Goal: Information Seeking & Learning: Learn about a topic

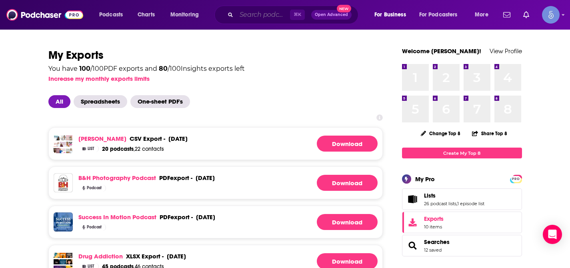
click at [271, 18] on input "Search podcasts, credits, & more..." at bounding box center [263, 14] width 54 height 13
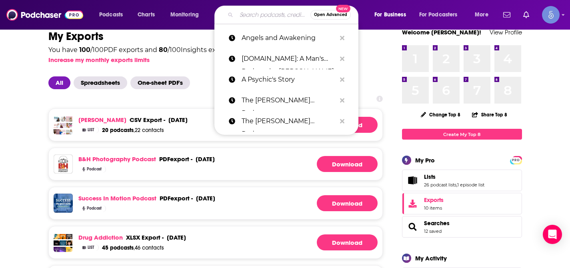
paste input "Integrative Medicine for Energy and Health | Weight Loss, Energy, Natural Medic…"
type input "Integrative Medicine for Energy and Health | Weight Loss, Energy, Natural Medic…"
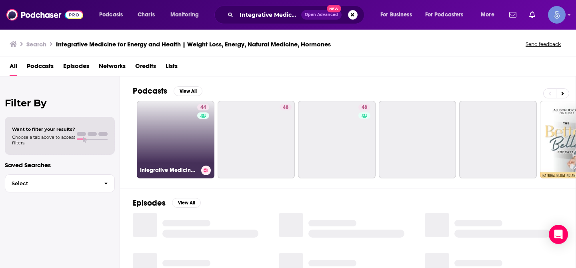
click at [162, 132] on link "44 Integrative Medicine for Energy and Health | Weight Loss, Energy, Natural Me…" at bounding box center [176, 140] width 78 height 78
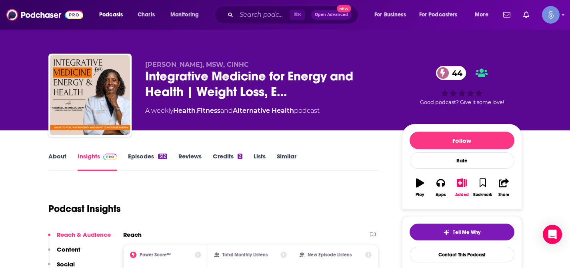
drag, startPoint x: 146, startPoint y: 65, endPoint x: 180, endPoint y: 69, distance: 34.3
click at [180, 69] on div "Rekishia L. McMillan, MSW, CINHC Integrative Medicine for Energy and Health | W…" at bounding box center [267, 93] width 244 height 64
click at [162, 68] on span "Rekishia L. McMillan, MSW, CINHC" at bounding box center [197, 65] width 104 height 8
drag, startPoint x: 146, startPoint y: 66, endPoint x: 212, endPoint y: 66, distance: 65.6
click at [212, 66] on span "Rekishia L. McMillan, MSW, CINHC" at bounding box center [197, 65] width 104 height 8
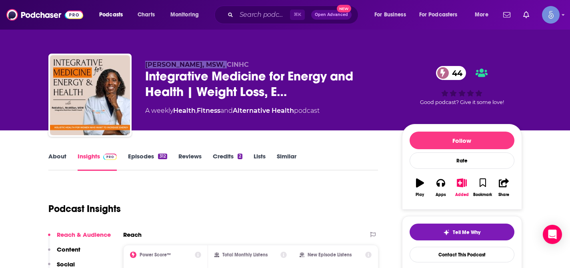
copy span "Rekishia L. McMillan"
click at [265, 13] on input "Search podcasts, credits, & more..." at bounding box center [263, 14] width 54 height 13
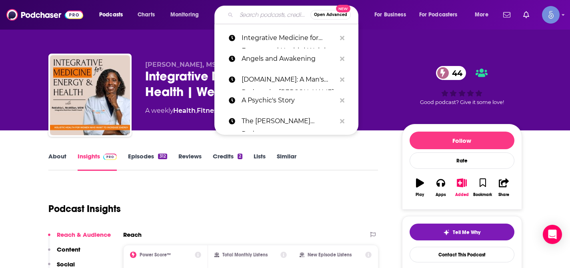
paste input "peace. love. hormones. By The [PERSON_NAME]"
type input "peace. love. hormones. By The [PERSON_NAME]"
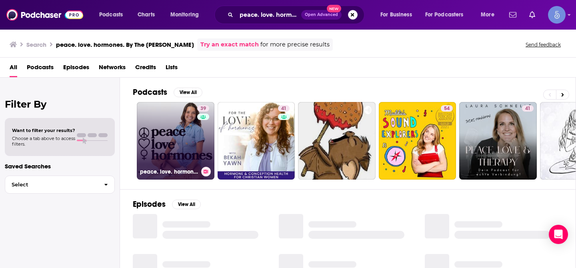
click at [181, 117] on link "39 peace. love. hormones. By The [PERSON_NAME]" at bounding box center [176, 141] width 78 height 78
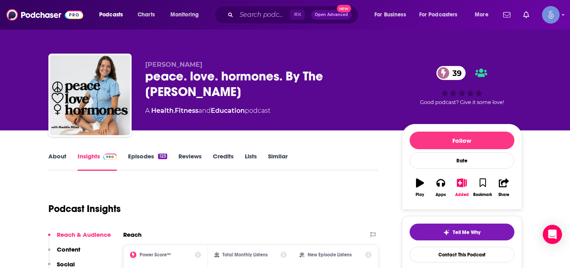
drag, startPoint x: 201, startPoint y: 60, endPoint x: 197, endPoint y: 65, distance: 6.3
click at [197, 65] on p "[PERSON_NAME]" at bounding box center [267, 65] width 244 height 8
copy span "[PERSON_NAME]"
click at [259, 19] on input "Search podcasts, credits, & more..." at bounding box center [263, 14] width 54 height 13
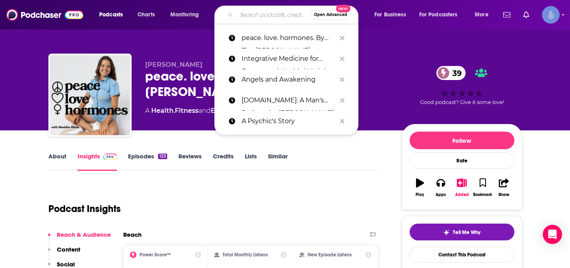
paste input "The Better Yoo Project: Optimizing Health, Hormones and Aesthetics."
type input "The Better Yoo Project: Optimizing Health, Hormones and Aesthetics."
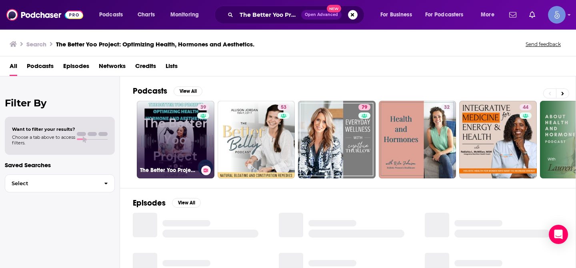
click at [178, 132] on link "39 The Better Yoo Project: Optimizing Health, Hormones and Aesthetics." at bounding box center [176, 140] width 78 height 78
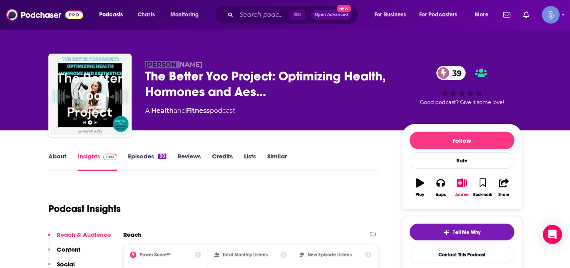
drag, startPoint x: 146, startPoint y: 67, endPoint x: 172, endPoint y: 67, distance: 25.2
click at [172, 67] on span "[PERSON_NAME]" at bounding box center [173, 65] width 57 height 8
copy span "Lexi Yoo"
click at [254, 14] on input "Search podcasts, credits, & more..." at bounding box center [263, 14] width 54 height 13
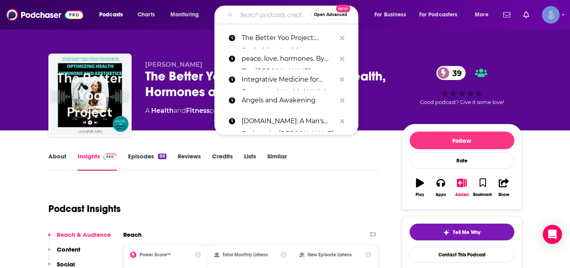
paste input "Integrative Medicine for Energy and Health | Weight Loss, Energy, Natural Medic…"
type input "Integrative Medicine for Energy and Health | Weight Loss, Energy, Natural Medic…"
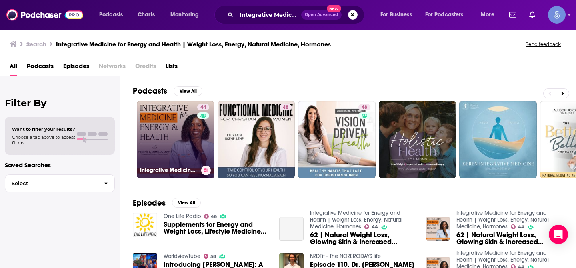
click at [176, 142] on link "44 Integrative Medicine for Energy and Health | Weight Loss, Energy, Natural Me…" at bounding box center [176, 140] width 78 height 78
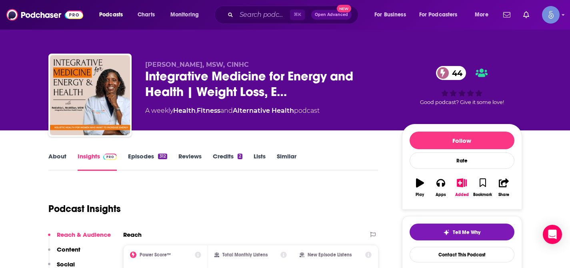
scroll to position [4, 0]
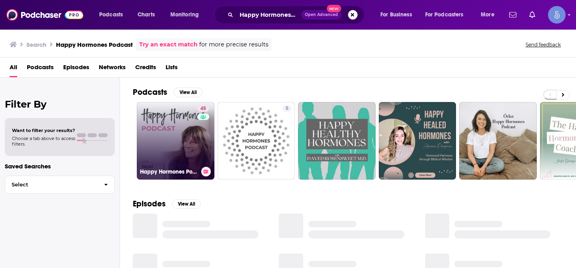
click at [181, 136] on link "45 Happy Hormones Podcast" at bounding box center [176, 141] width 78 height 78
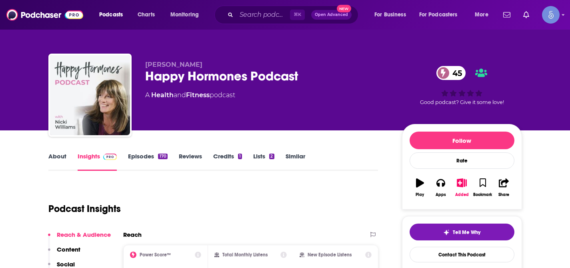
scroll to position [46, 0]
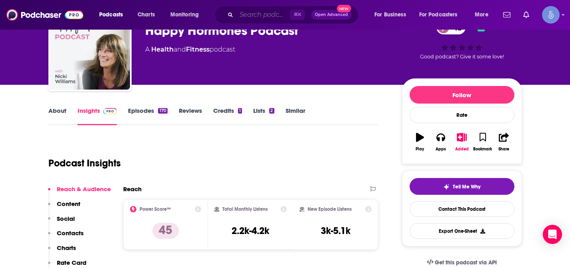
click at [267, 13] on input "Search podcasts, credits, & more..." at bounding box center [263, 14] width 54 height 13
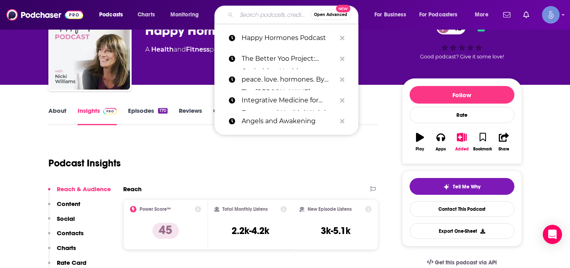
paste input "SHE Talks Health | Thyroid Health Tips, Functional Medicine, Hashimoto's, [MEDI…"
type input "SHE Talks Health | Thyroid Health Tips, Functional Medicine, Hashimoto's, [MEDI…"
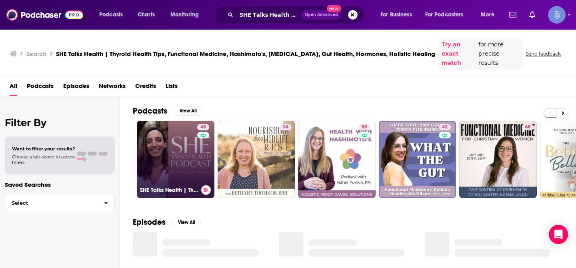
click at [172, 174] on link "48 SHE Talks Health | Thyroid Health Tips, Functional Medicine, Hashimoto's, [M…" at bounding box center [176, 160] width 78 height 78
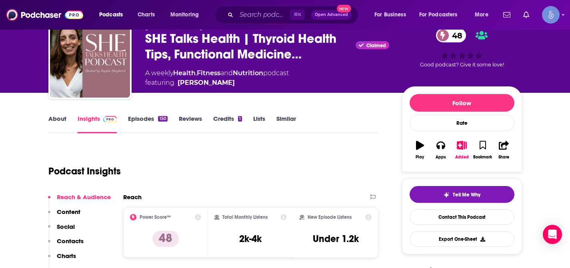
scroll to position [42, 0]
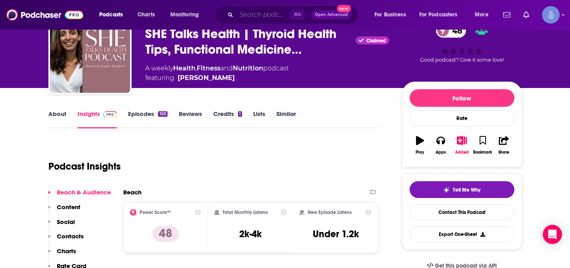
click at [262, 16] on input "Search podcasts, credits, & more..." at bounding box center [263, 14] width 54 height 13
paste input "THE BETTER BELLY PODCAST - Natural Constipation Remedies, Acid Reflux, Hormones…"
type input "THE BETTER BELLY PODCAST - Natural Constipation Remedies, Acid Reflux, Hormones…"
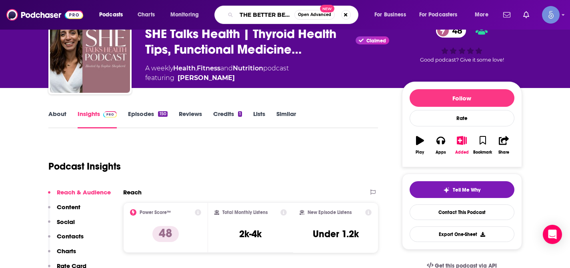
scroll to position [0, 301]
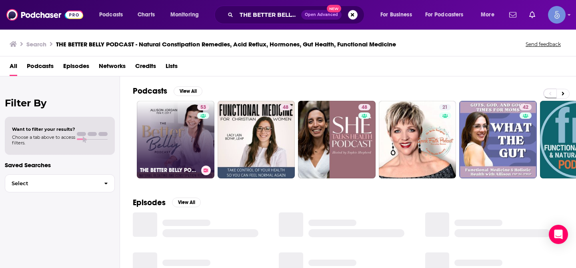
click at [177, 124] on link "53 THE BETTER BELLY PODCAST - Natural Constipation Remedies, [MEDICAL_DATA], Ho…" at bounding box center [176, 140] width 78 height 78
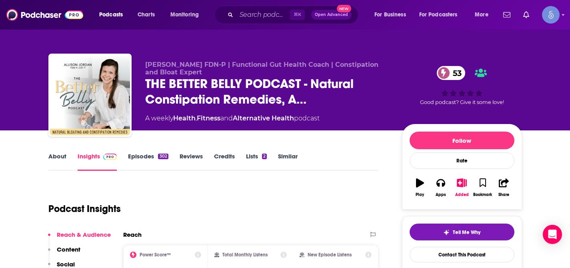
scroll to position [33, 0]
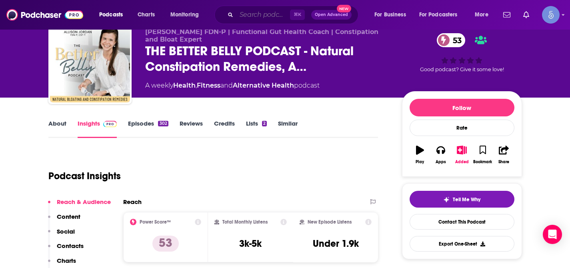
click at [262, 18] on input "Search podcasts, credits, & more..." at bounding box center [263, 14] width 54 height 13
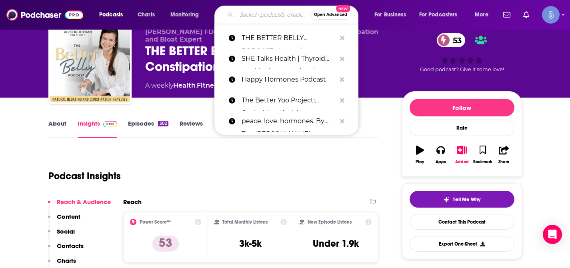
paste input "Mind Your Hormones"
type input "Mind Your Hormones"
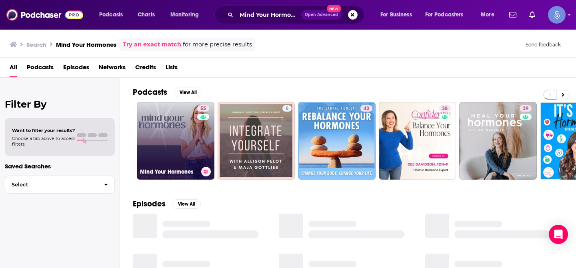
click at [184, 126] on link "55 Mind Your Hormones" at bounding box center [176, 141] width 78 height 78
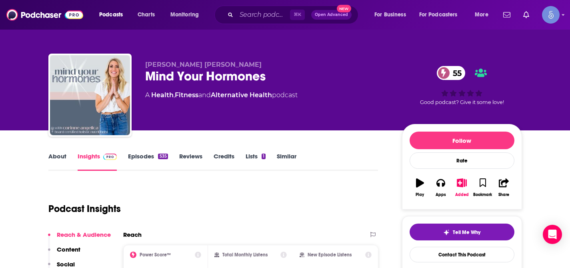
scroll to position [28, 0]
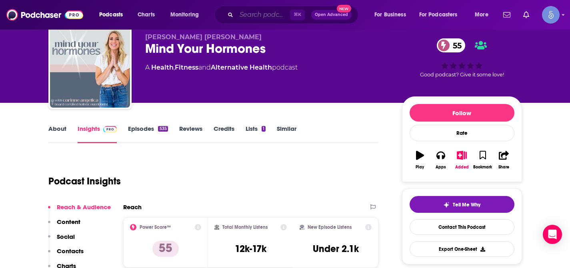
click at [252, 9] on input "Search podcasts, credits, & more..." at bounding box center [263, 14] width 54 height 13
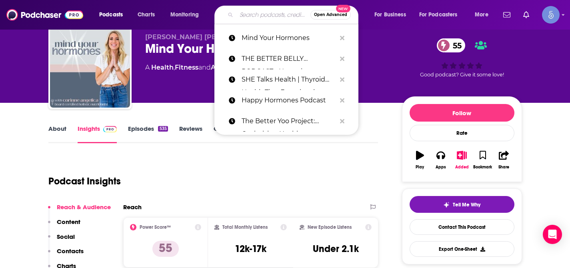
paste input "peace. love. hormones. By The [PERSON_NAME]"
type input "peace. love. hormones. By The [PERSON_NAME]"
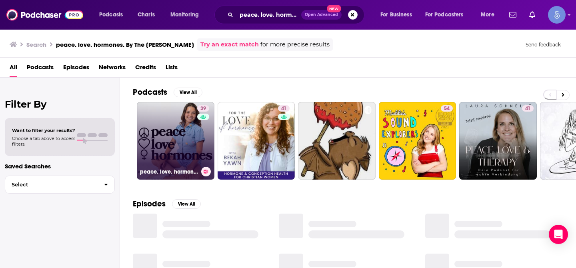
click at [182, 132] on link "39 peace. love. hormones. By The [PERSON_NAME]" at bounding box center [176, 141] width 78 height 78
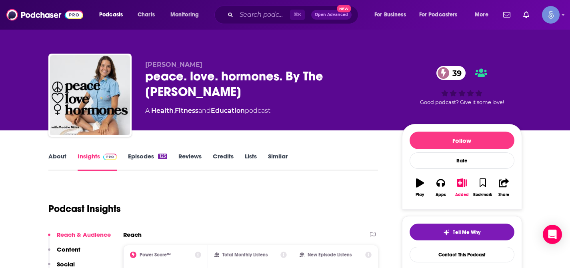
scroll to position [26, 0]
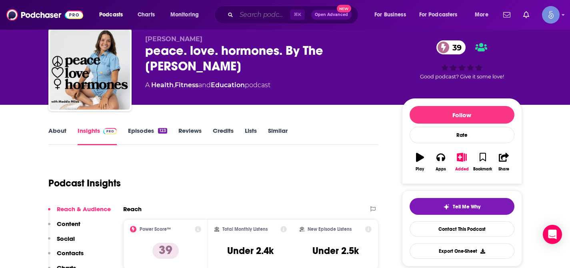
click at [262, 14] on input "Search podcasts, credits, & more..." at bounding box center [263, 14] width 54 height 13
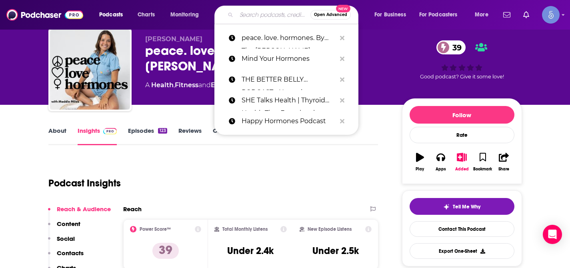
paste input "The Better Yoo Project: Optimizing Health, Hormones and Aesthetics."
type input "The Better Yoo Project: Optimizing Health, Hormones and Aesthetics."
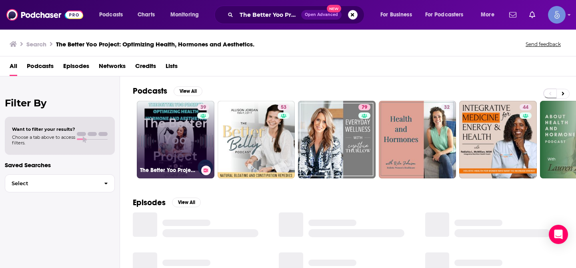
click at [171, 127] on link "39 The Better Yoo Project: Optimizing Health, Hormones and Aesthetics." at bounding box center [176, 140] width 78 height 78
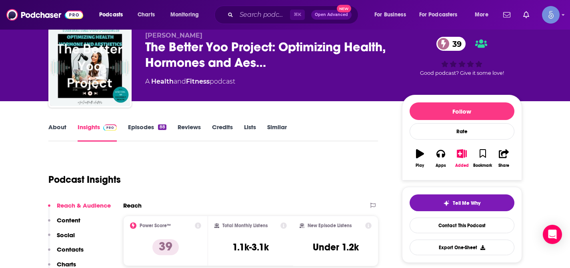
scroll to position [32, 0]
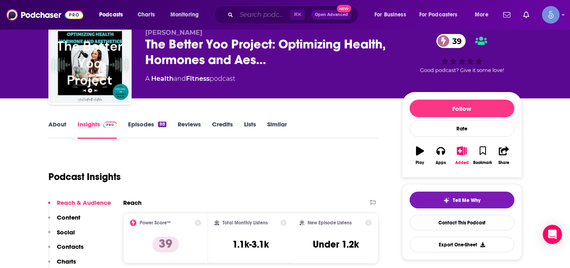
click at [269, 16] on input "Search podcasts, credits, & more..." at bounding box center [263, 14] width 54 height 13
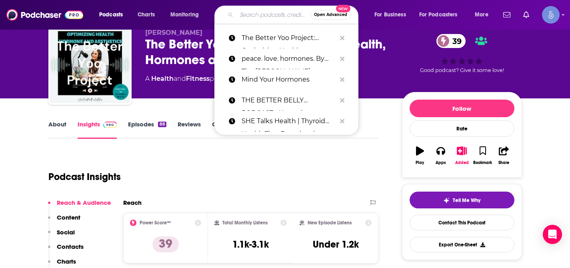
paste input "Balancing Hormones Naturally"
type input "Balancing Hormones Naturally"
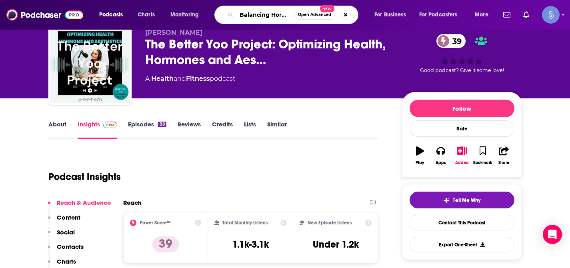
scroll to position [0, 39]
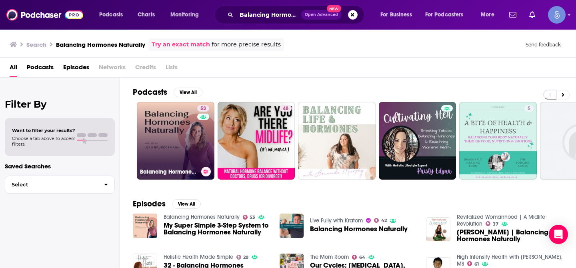
click at [172, 150] on link "53 Balancing Hormones Naturally" at bounding box center [176, 141] width 78 height 78
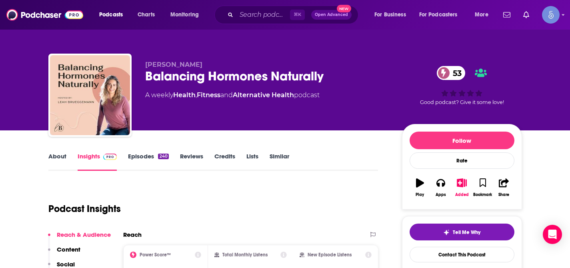
scroll to position [58, 0]
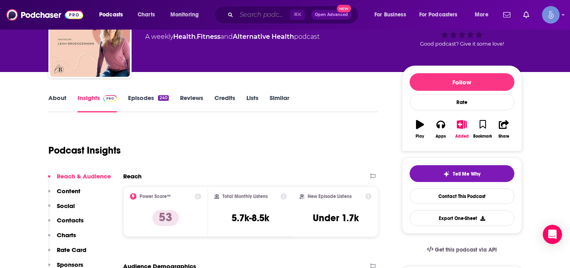
click at [265, 18] on input "Search podcasts, credits, & more..." at bounding box center [263, 14] width 54 height 13
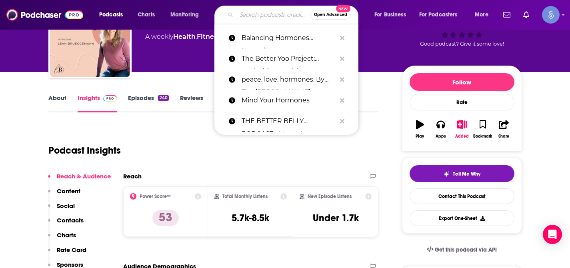
paste input "Rebalance Your Hormones"
type input "Rebalance Your Hormones"
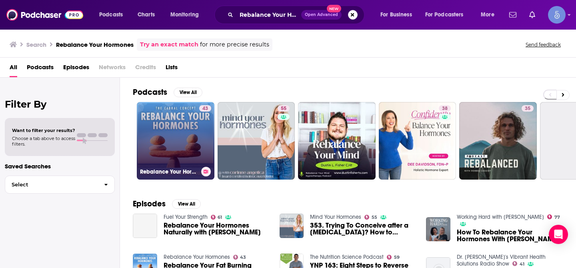
click at [178, 118] on link "43 Rebalance Your Hormones" at bounding box center [176, 141] width 78 height 78
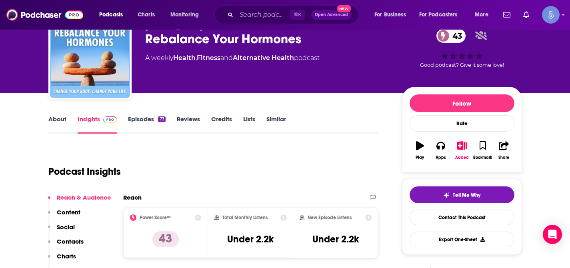
scroll to position [39, 0]
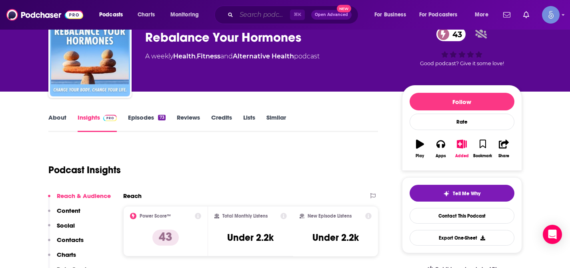
click at [271, 13] on input "Search podcasts, credits, & more..." at bounding box center [263, 14] width 54 height 13
paste input "PRETTY WELL - Anti-Aging, Beauty, Balanced Hormones, Inflammation, Gut Health, …"
type input "PRETTY WELL - Anti-Aging, Beauty, Balanced Hormones, Inflammation, Gut Health, …"
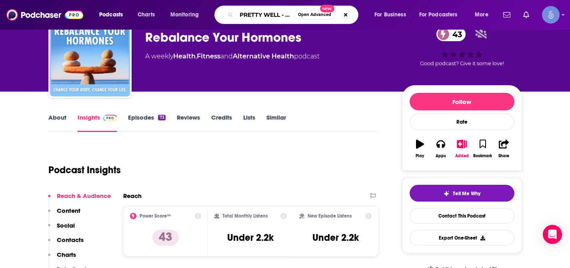
scroll to position [0, 254]
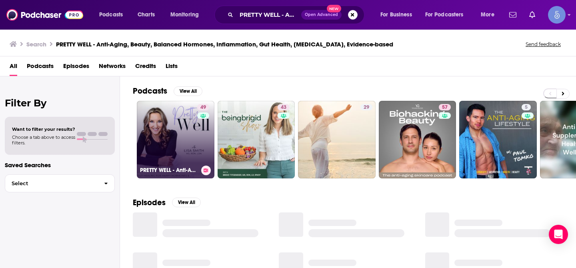
click at [195, 104] on link "49 PRETTY WELL - Anti-Aging, Beauty, Balanced Hormones, Inflammation, Gut Healt…" at bounding box center [176, 140] width 78 height 78
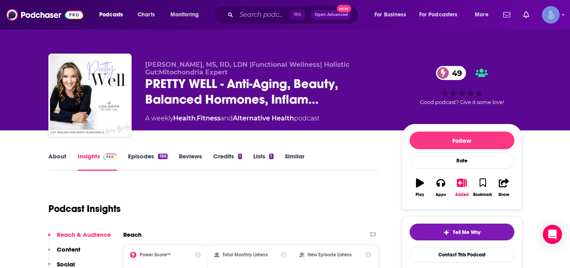
scroll to position [32, 0]
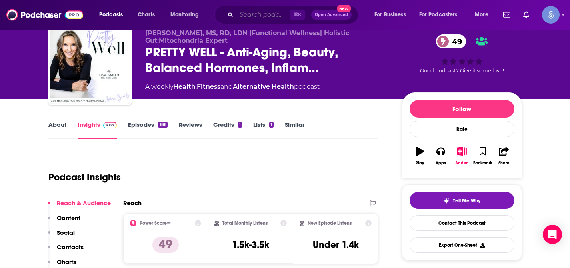
click at [262, 15] on input "Search podcasts, credits, & more..." at bounding box center [263, 14] width 54 height 13
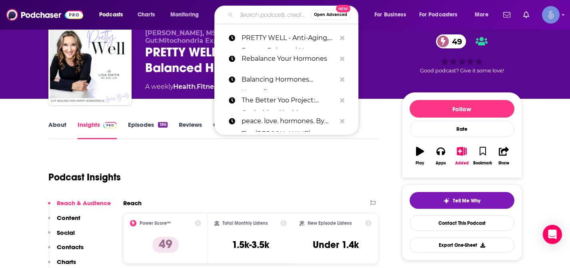
paste input "Aligned Vitality | Midlife Leaders, [MEDICAL_DATA], Holistic Health, Natural We…"
type input "Aligned Vitality | Midlife Leaders, [MEDICAL_DATA], Holistic Health, Natural We…"
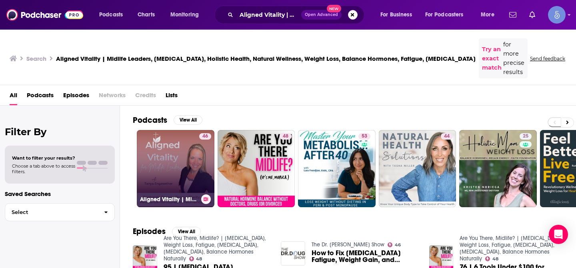
click at [183, 135] on link "46 Aligned Vitality | Midlife Leaders, [MEDICAL_DATA], Holistic Health, Natural…" at bounding box center [176, 169] width 78 height 78
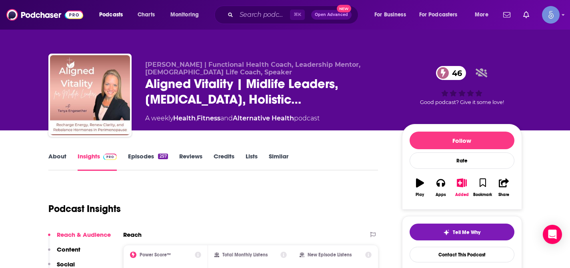
scroll to position [47, 0]
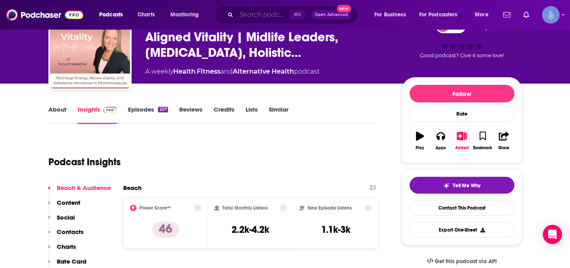
click at [255, 14] on input "Search podcasts, credits, & more..." at bounding box center [263, 14] width 54 height 13
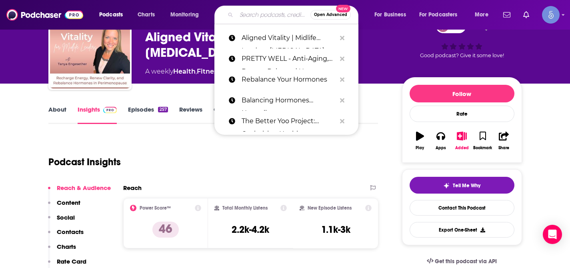
paste input "FRUITFUL FERTILITY CO | Faith-based fertility support for hormones, [MEDICAL_DA…"
type input "FRUITFUL FERTILITY CO | Faith-based fertility support for hormones, [MEDICAL_DA…"
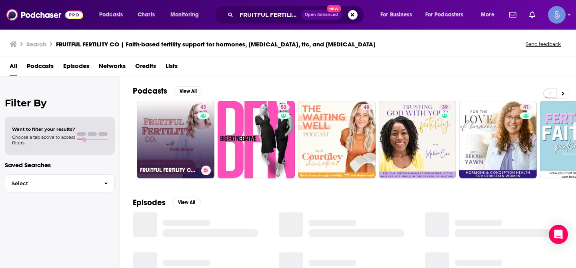
click at [179, 123] on link "43 FRUITFUL FERTILITY CO | Faith-based fertility support for hormones, [MEDICAL…" at bounding box center [176, 140] width 78 height 78
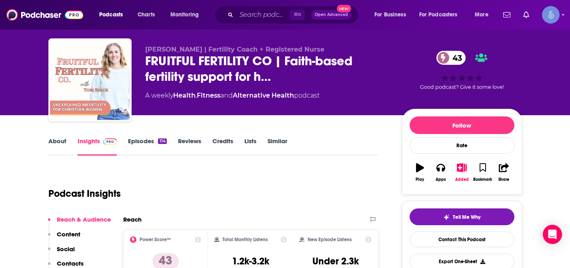
scroll to position [37, 0]
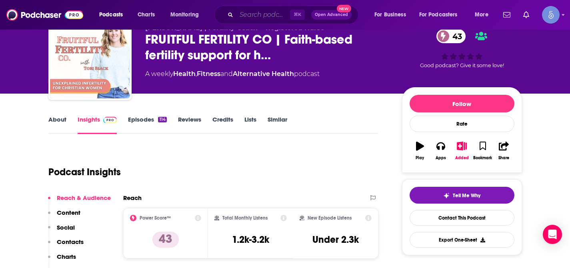
click at [272, 12] on input "Search podcasts, credits, & more..." at bounding box center [263, 14] width 54 height 13
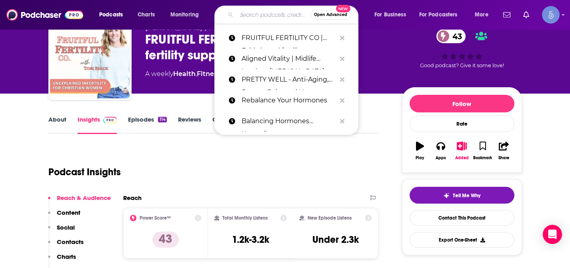
paste input "Confidently Balance Your Hormones"
type input "Confidently Balance Your Hormones"
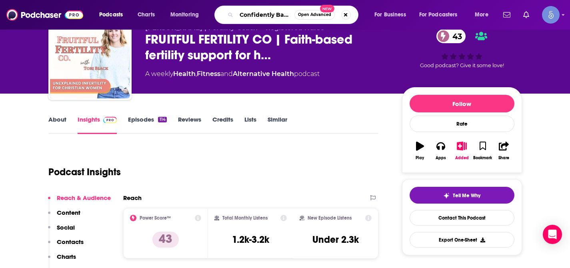
scroll to position [0, 56]
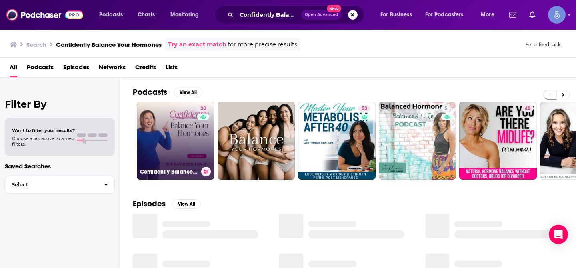
click at [175, 126] on link "38 Confidently Balance Your Hormones" at bounding box center [176, 141] width 78 height 78
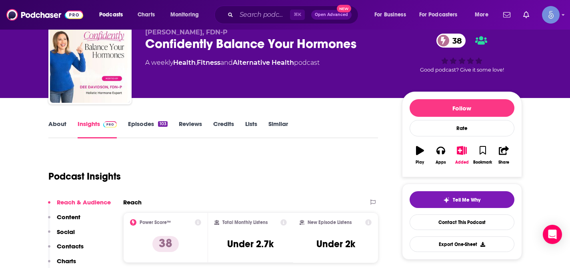
scroll to position [37, 0]
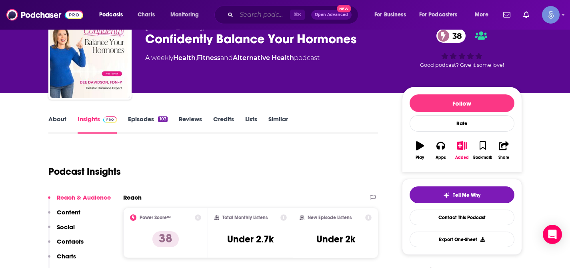
click at [267, 18] on input "Search podcasts, credits, & more..." at bounding box center [263, 14] width 54 height 13
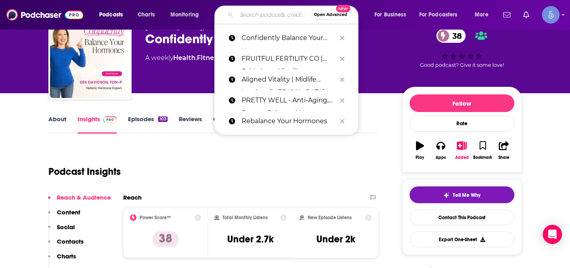
paste input "Gyno Girl Presents: Sex, Drugs & Hormones"
type input "Gyno Girl Presents: Sex, Drugs & Hormones"
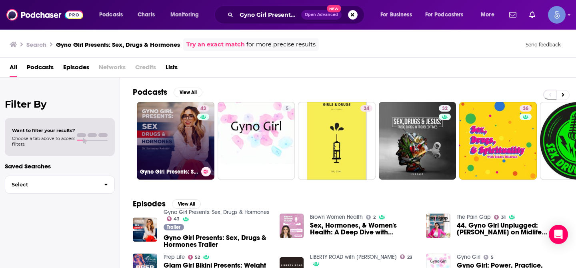
click at [170, 132] on link "43 Gyno Girl Presents: Sex, Drugs & Hormones" at bounding box center [176, 141] width 78 height 78
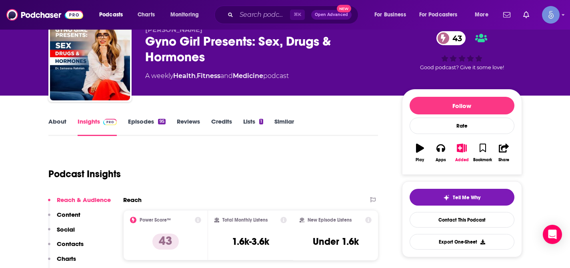
scroll to position [36, 0]
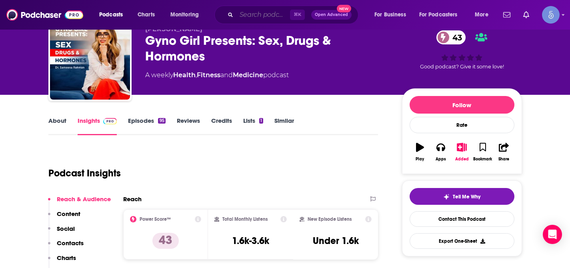
click at [273, 17] on input "Search podcasts, credits, & more..." at bounding box center [263, 14] width 54 height 13
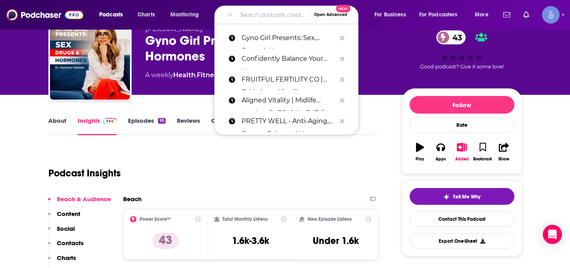
paste input "Are You There, Midlife? | [MEDICAL_DATA], Weight Loss, Fatigue, [MEDICAL_DATA],…"
type input "Are You There, Midlife? | [MEDICAL_DATA], Weight Loss, Fatigue, [MEDICAL_DATA],…"
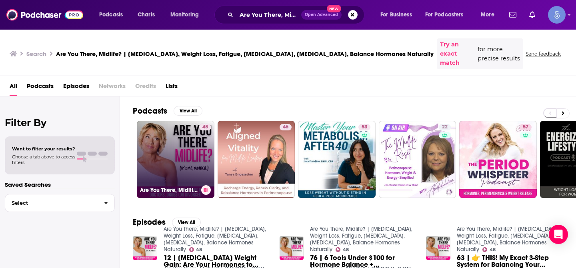
click at [174, 137] on link "48 Are You There, Midlife? | [MEDICAL_DATA], Weight Loss, Fatigue, [MEDICAL_DAT…" at bounding box center [176, 160] width 78 height 78
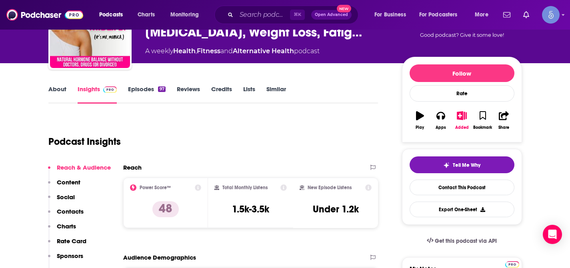
scroll to position [69, 0]
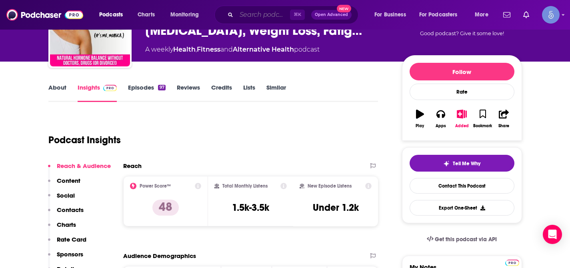
click at [260, 18] on input "Search podcasts, credits, & more..." at bounding box center [263, 14] width 54 height 13
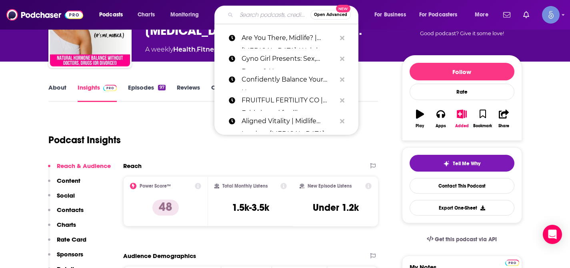
paste input "Pleasure In The Pause: Smart, Sexy Midlife Conversations about Menopause, Hormo…"
type input "Pleasure In The Pause: Smart, Sexy Midlife Conversations about Menopause, Hormo…"
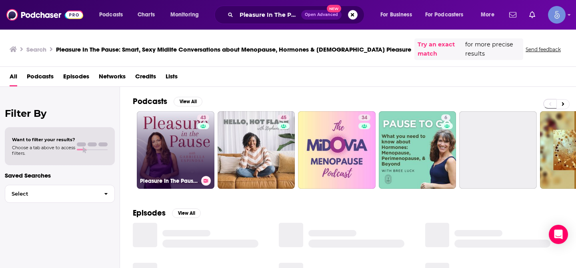
click at [160, 133] on link "43 Pleasure In The Pause: Smart, Sexy Midlife Conversations about Menopause, Ho…" at bounding box center [176, 150] width 78 height 78
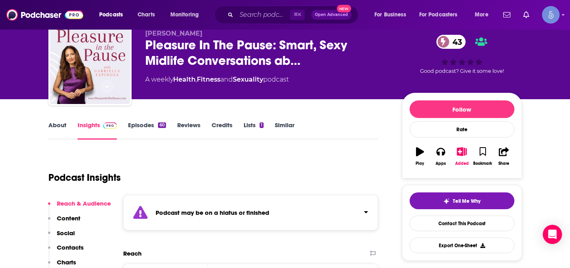
scroll to position [46, 0]
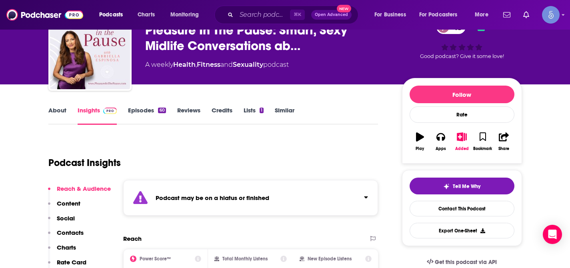
click at [371, 197] on div "Podcast may be on a hiatus or finished" at bounding box center [250, 198] width 255 height 36
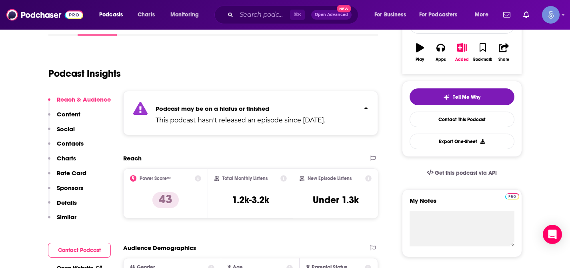
scroll to position [142, 0]
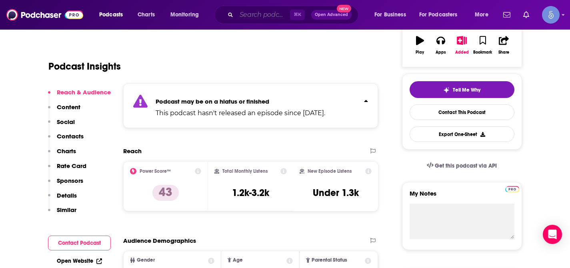
click at [251, 16] on input "Search podcasts, credits, & more..." at bounding box center [263, 14] width 54 height 13
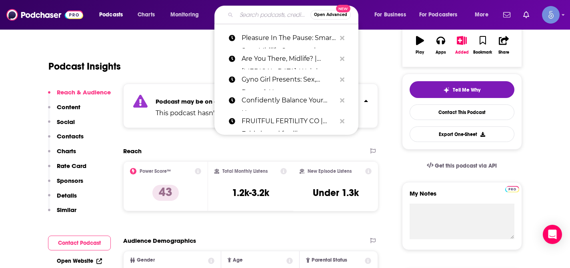
paste input "Master Your Metabolism For Weight Loss After 40! | Menopause, Lose Weight, [MED…"
type input "Master Your Metabolism For Weight Loss After 40! | Menopause, Lose Weight, [MED…"
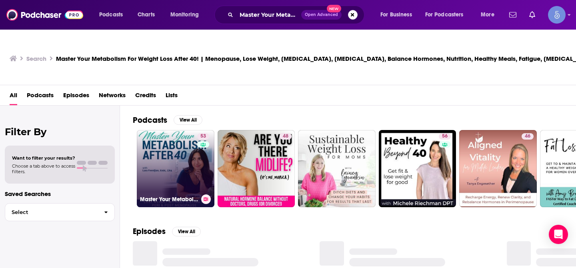
click at [175, 158] on link "53 Master Your Metabolism For Weight Loss After 40! | Menopause, Lose Weight, […" at bounding box center [176, 169] width 78 height 78
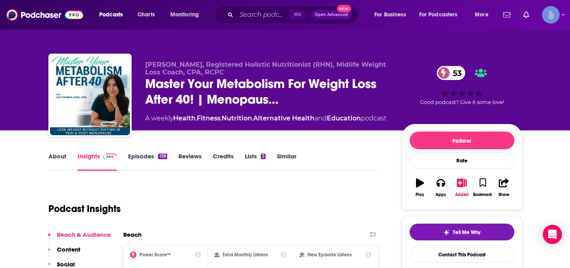
scroll to position [53, 0]
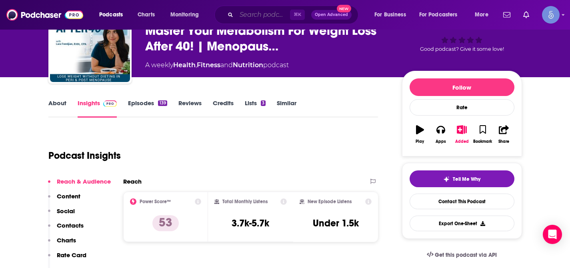
click at [269, 18] on input "Search podcasts, credits, & more..." at bounding box center [263, 14] width 54 height 13
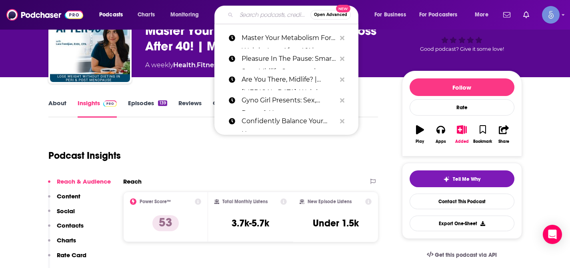
paste input "Hello Hormones with Dr. [PERSON_NAME]"
type input "Hello Hormones with Dr. [PERSON_NAME]"
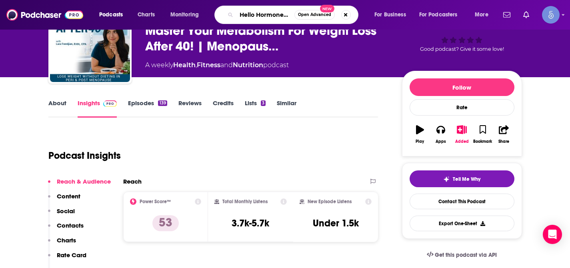
scroll to position [0, 59]
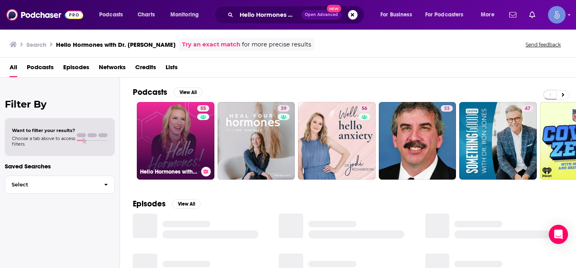
click at [181, 133] on link "55 Hello Hormones with Dr. [PERSON_NAME]" at bounding box center [176, 141] width 78 height 78
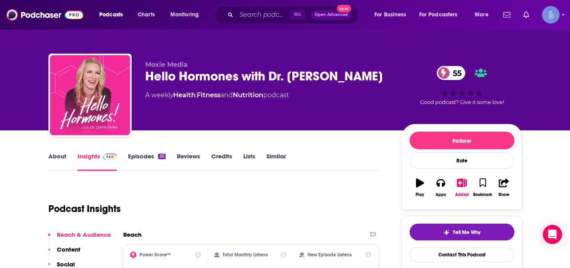
scroll to position [53, 0]
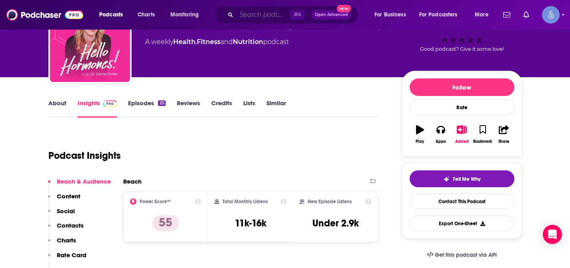
click at [270, 17] on input "Search podcasts, credits, & more..." at bounding box center [263, 14] width 54 height 13
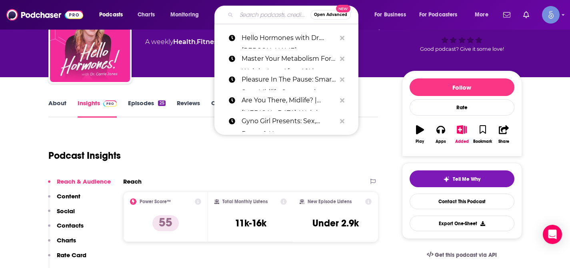
paste input "It's Not You, It's Your Hormones"
type input "It's Not You, It's Your Hormones"
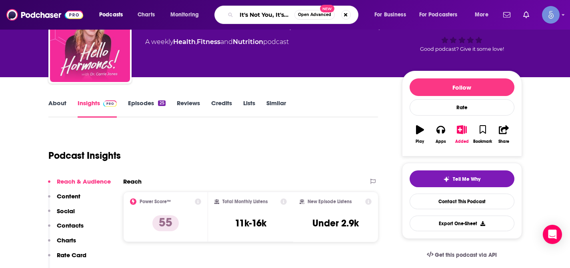
scroll to position [0, 41]
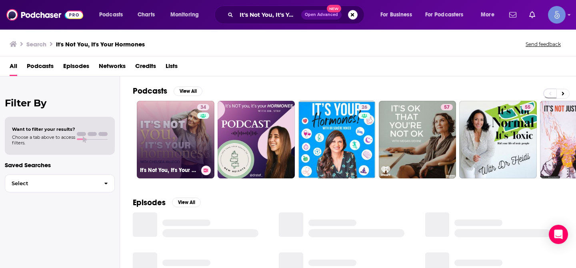
click at [170, 133] on link "34 It's Not You, It's Your Hormones" at bounding box center [176, 140] width 78 height 78
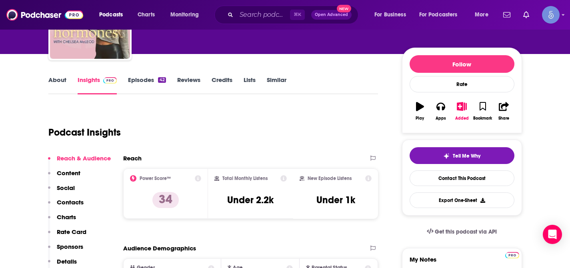
scroll to position [77, 0]
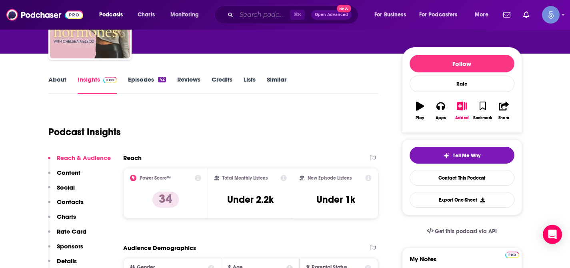
click at [266, 18] on input "Search podcasts, credits, & more..." at bounding box center [263, 14] width 54 height 13
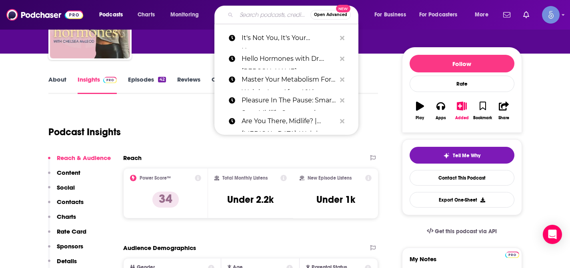
paste input "The BeingBrigid Show: Top Science-Backed Women’s Health Podcast for Hormones, I…"
type input "The BeingBrigid Show: Top Science-Backed Women’s Health Podcast for Hormones, I…"
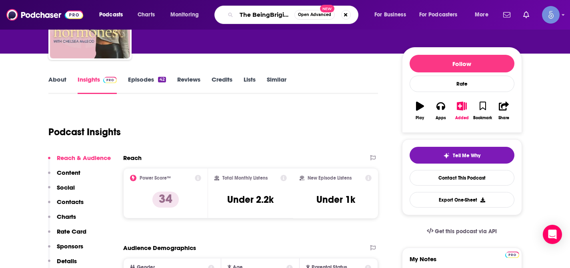
scroll to position [0, 295]
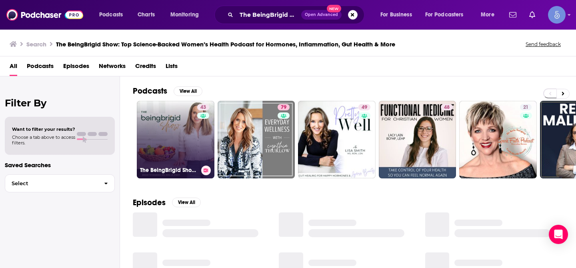
click at [177, 132] on link "43 The BeingBrigid Show: Top Science-Backed Women’s Health Podcast for Hormones…" at bounding box center [176, 140] width 78 height 78
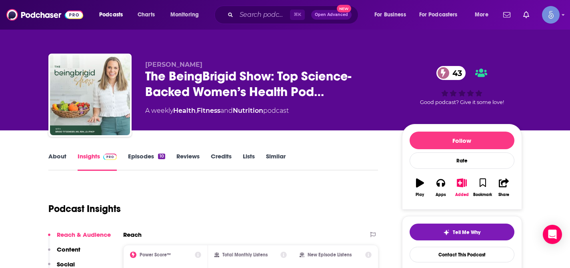
scroll to position [60, 0]
